Goal: Information Seeking & Learning: Find specific fact

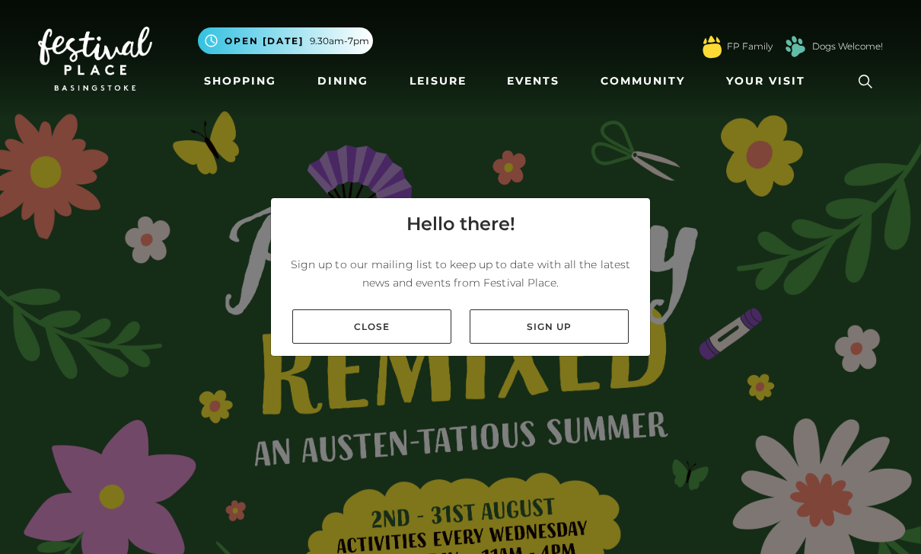
click at [394, 343] on link "Close" at bounding box center [371, 326] width 159 height 34
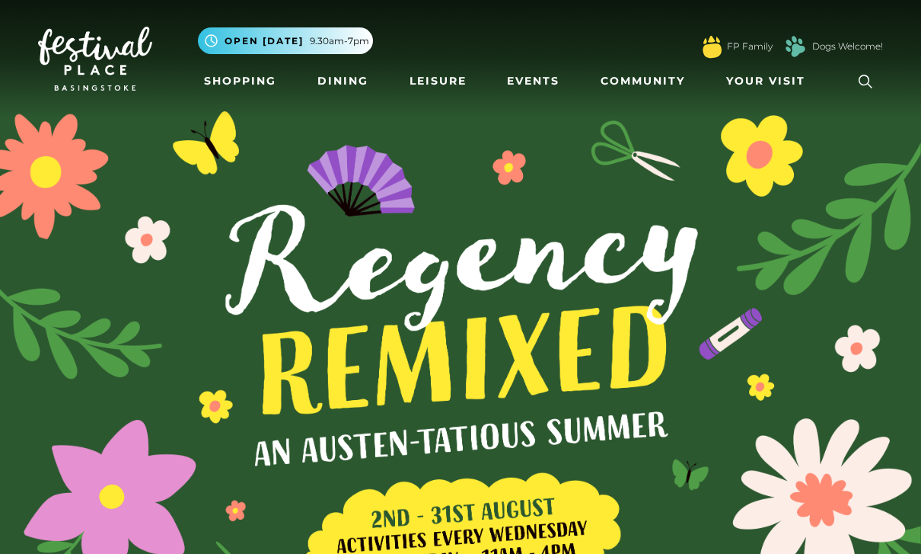
click at [865, 88] on icon at bounding box center [865, 81] width 23 height 23
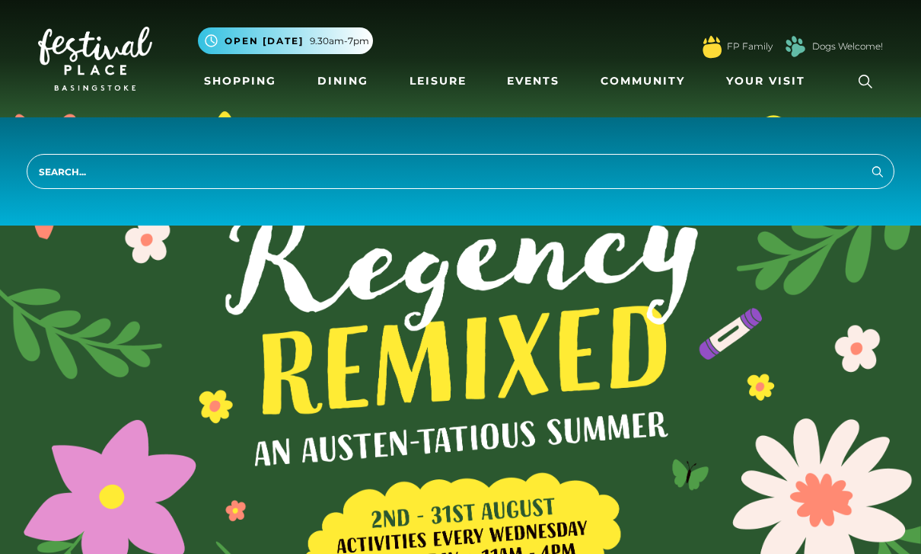
click at [616, 169] on input "search" at bounding box center [461, 171] width 868 height 35
type input "parking"
click at [878, 171] on button "Search" at bounding box center [878, 170] width 18 height 19
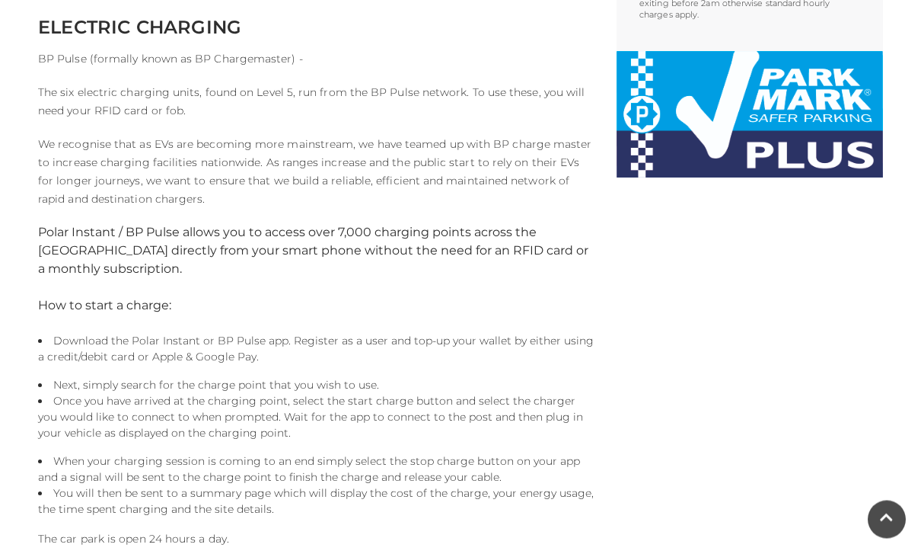
scroll to position [957, 0]
